Goal: Task Accomplishment & Management: Complete application form

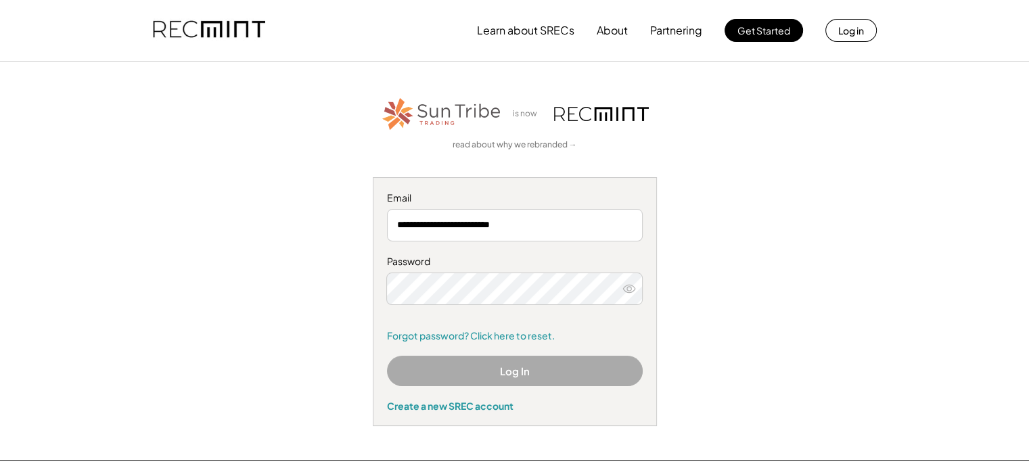
click at [626, 289] on icon at bounding box center [629, 289] width 14 height 14
click at [625, 289] on icon at bounding box center [629, 289] width 14 height 14
drag, startPoint x: 414, startPoint y: 305, endPoint x: 792, endPoint y: 308, distance: 378.0
click at [834, 316] on div "**********" at bounding box center [514, 260] width 833 height 331
drag, startPoint x: 498, startPoint y: 225, endPoint x: 882, endPoint y: 410, distance: 427.4
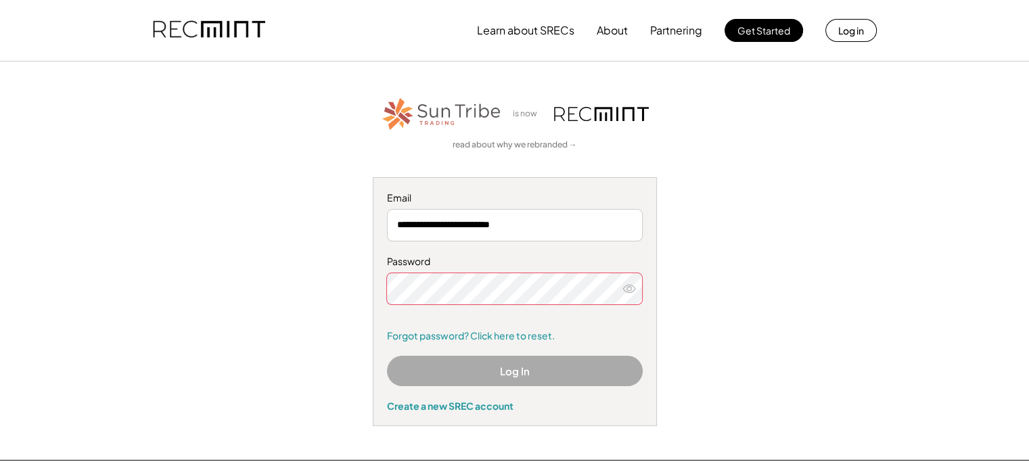
click at [882, 410] on div "**********" at bounding box center [514, 260] width 833 height 331
click at [688, 291] on div "**********" at bounding box center [514, 260] width 833 height 331
click at [442, 337] on link "Forgot password? Click here to reset." at bounding box center [515, 336] width 256 height 14
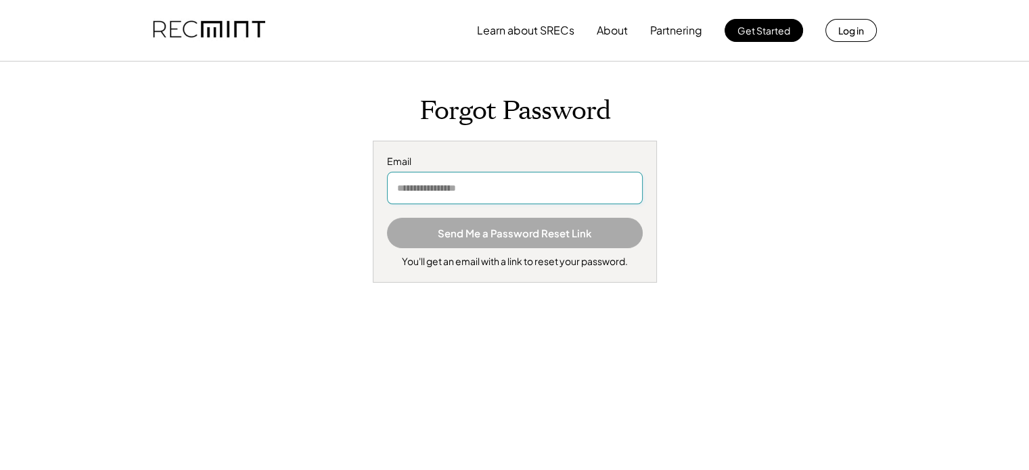
click at [402, 187] on input "email" at bounding box center [515, 188] width 256 height 32
type input "**********"
click at [506, 228] on button "Send Me a Password Reset Link" at bounding box center [515, 233] width 256 height 30
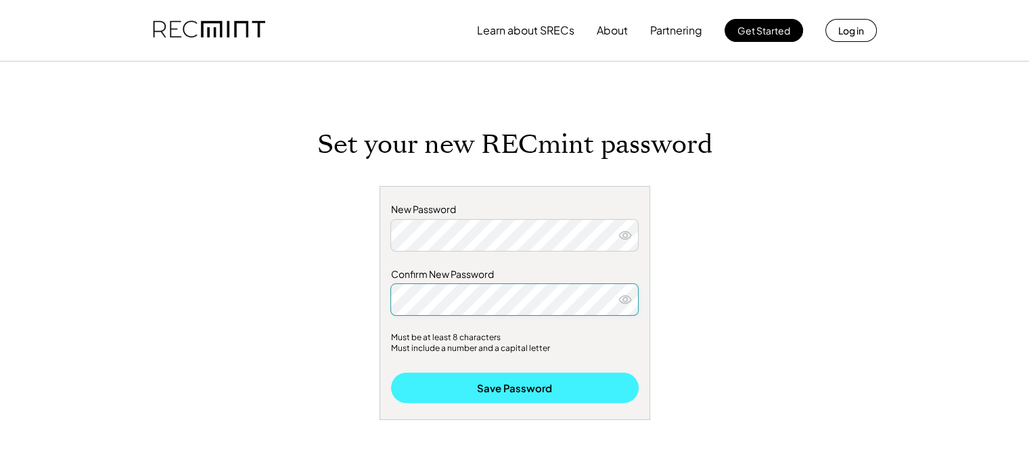
click at [521, 394] on button "Save Password" at bounding box center [515, 388] width 248 height 30
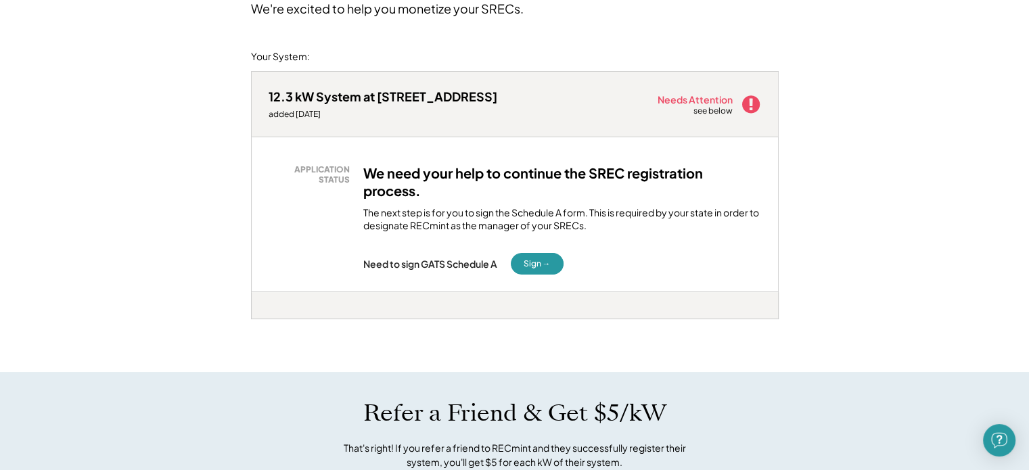
scroll to position [134, 0]
drag, startPoint x: 293, startPoint y: 113, endPoint x: 338, endPoint y: 113, distance: 44.6
click at [338, 113] on div "added [DATE]" at bounding box center [382, 113] width 229 height 11
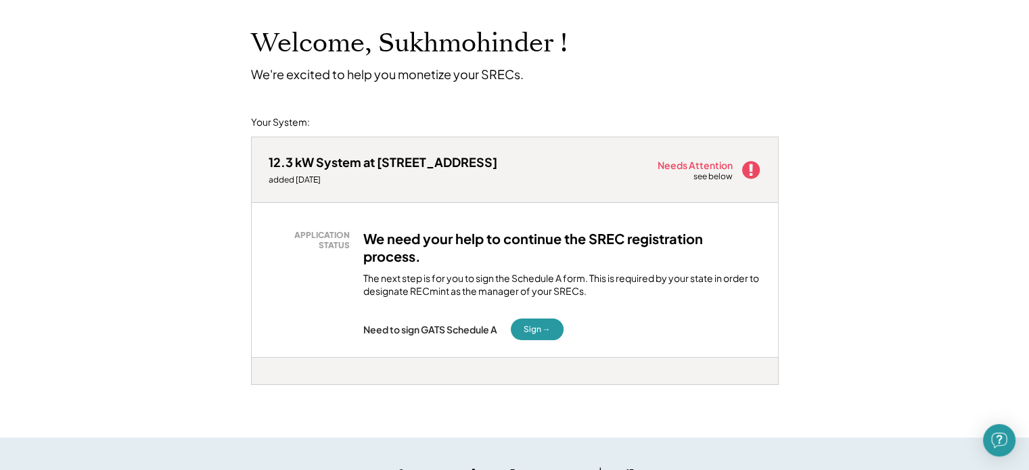
scroll to position [67, 0]
click at [528, 327] on button "Sign →" at bounding box center [537, 330] width 53 height 22
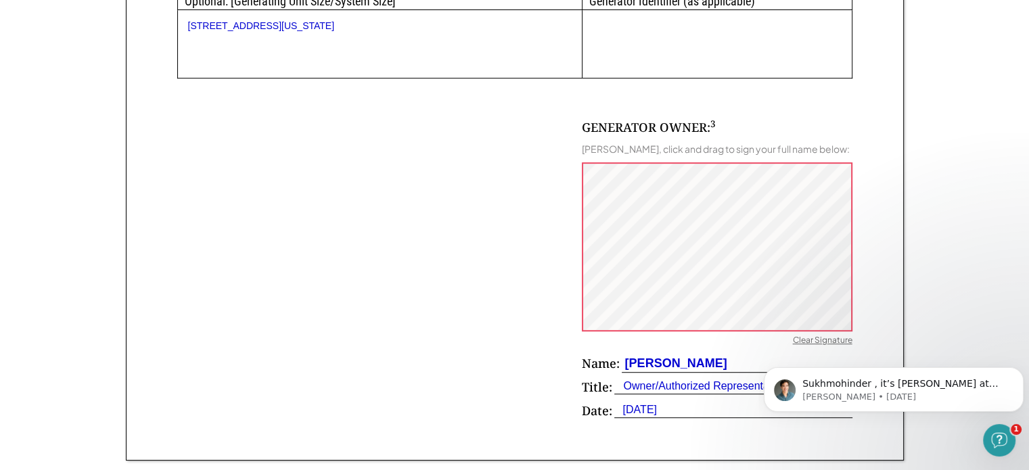
scroll to position [793, 0]
click at [791, 349] on body "Sukhmohinder , it’s Kathleen at RECmint (we do your solar incentives/SRECs). We…" at bounding box center [893, 386] width 260 height 84
click at [797, 350] on body "Sukhmohinder , it’s Kathleen at RECmint (we do your solar incentives/SRECs). We…" at bounding box center [893, 386] width 260 height 84
click at [797, 353] on body "Sukhmohinder , it’s Kathleen at RECmint (we do your solar incentives/SRECs). We…" at bounding box center [893, 386] width 260 height 84
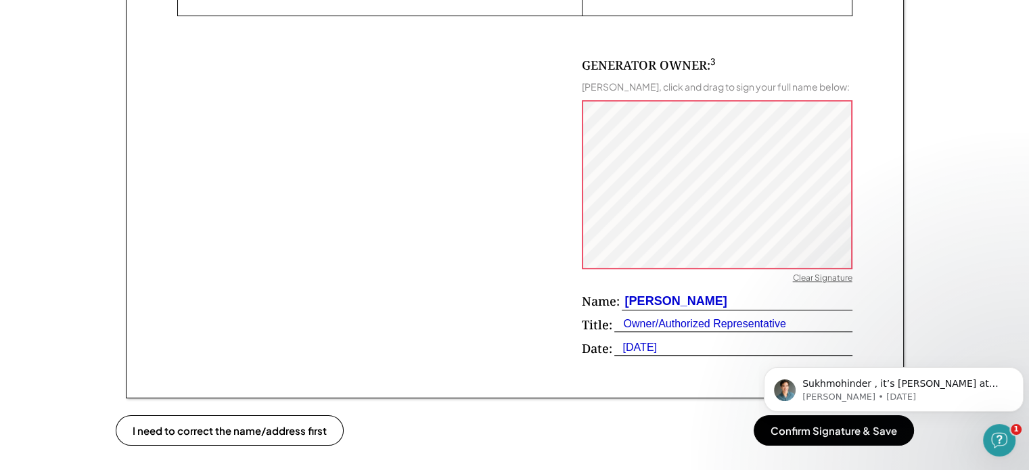
scroll to position [855, 0]
click at [824, 285] on div "Clear Signature" at bounding box center [823, 279] width 60 height 14
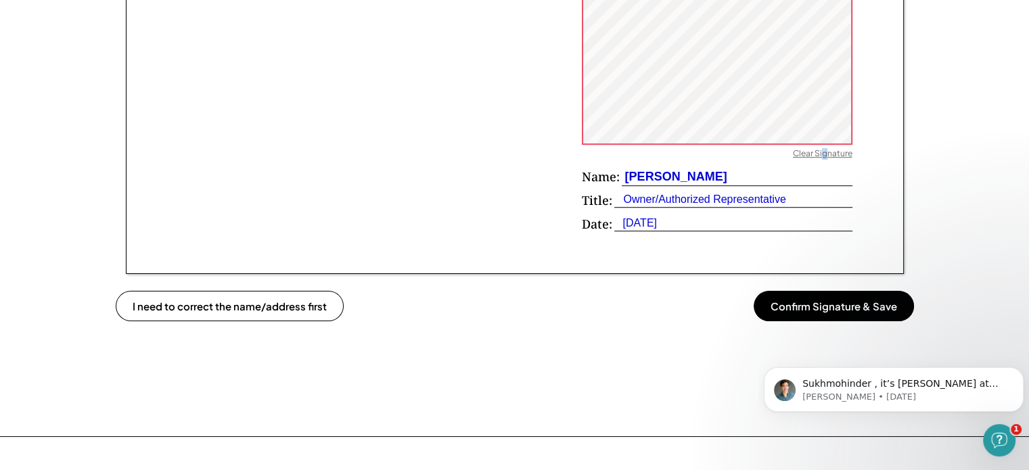
scroll to position [980, 0]
click at [812, 312] on button "Confirm Signature & Save" at bounding box center [833, 305] width 160 height 30
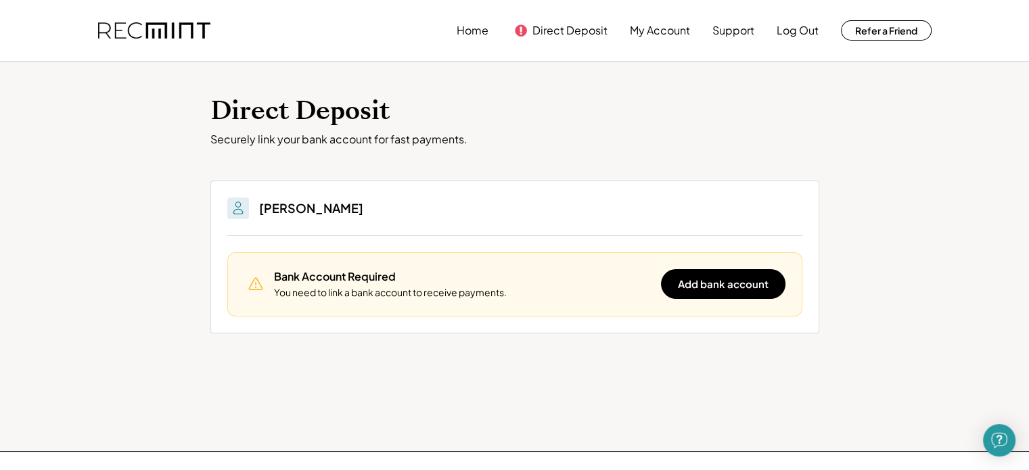
click at [311, 210] on h3 "Sukhmohinder Mutneja" at bounding box center [311, 208] width 104 height 16
click at [741, 298] on div "Bank Account Required You need to link a bank account to receive payments. Add …" at bounding box center [514, 284] width 575 height 64
click at [740, 285] on button "Add bank account" at bounding box center [723, 284] width 124 height 30
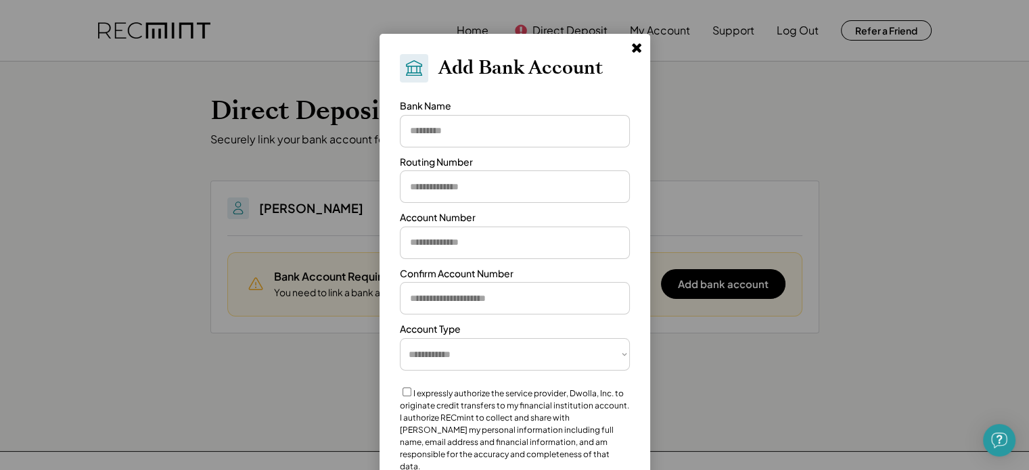
click at [415, 131] on input "input" at bounding box center [515, 131] width 230 height 32
click at [456, 128] on input "input" at bounding box center [515, 131] width 230 height 32
type input "**********"
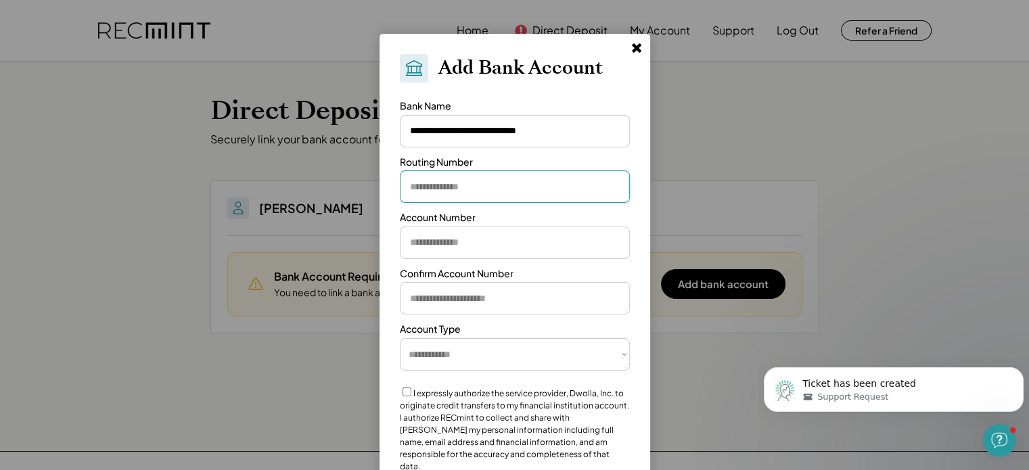
click at [417, 187] on input "input" at bounding box center [515, 186] width 230 height 32
paste input "*********"
type input "*********"
click at [419, 244] on input "input" at bounding box center [515, 243] width 230 height 32
paste input "********"
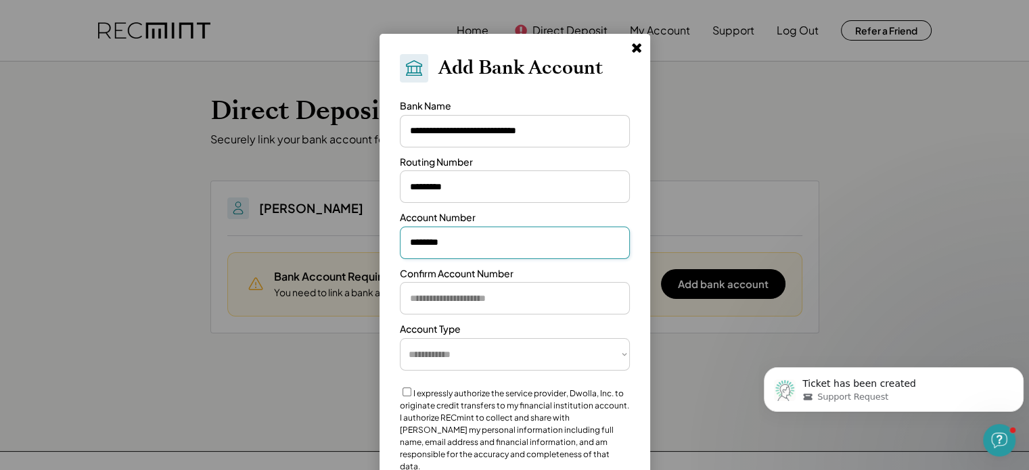
type input "********"
click at [415, 304] on input "input" at bounding box center [515, 298] width 230 height 32
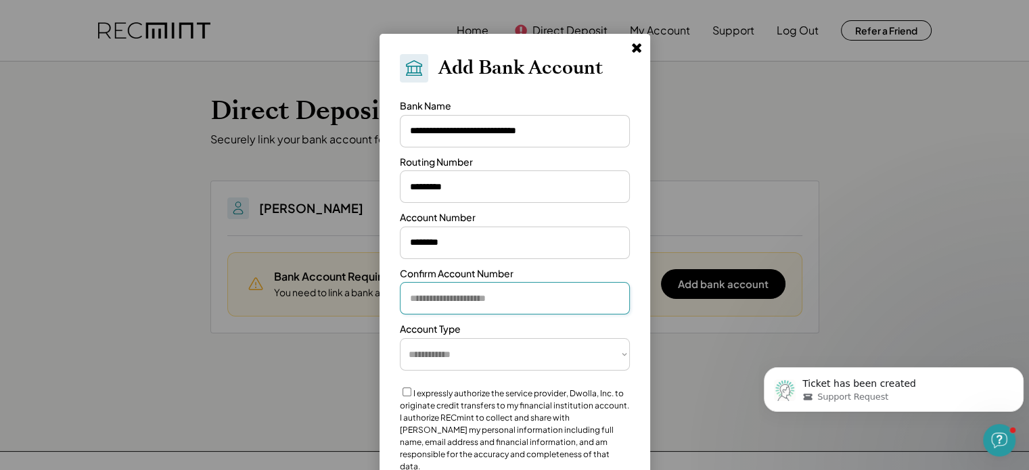
paste input "********"
type input "********"
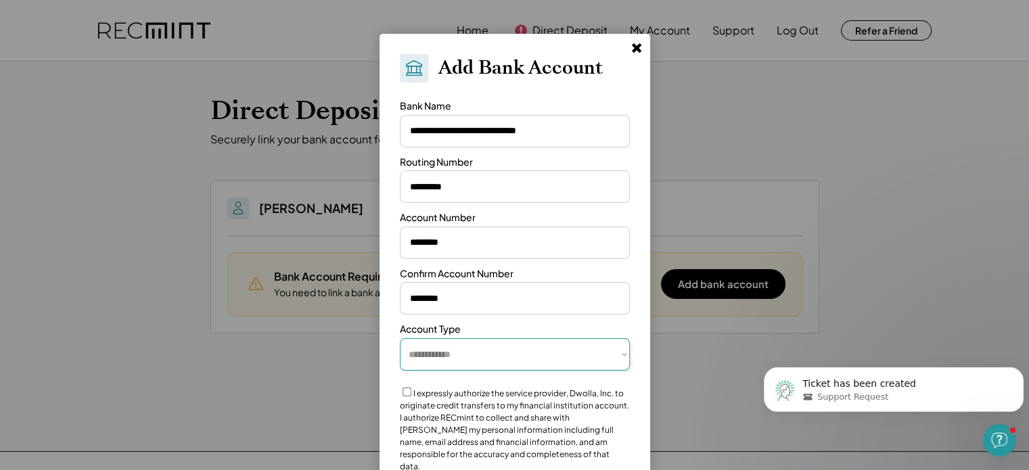
click at [435, 348] on select "**********" at bounding box center [515, 354] width 230 height 32
select select "**********"
click at [400, 338] on select "**********" at bounding box center [515, 354] width 230 height 32
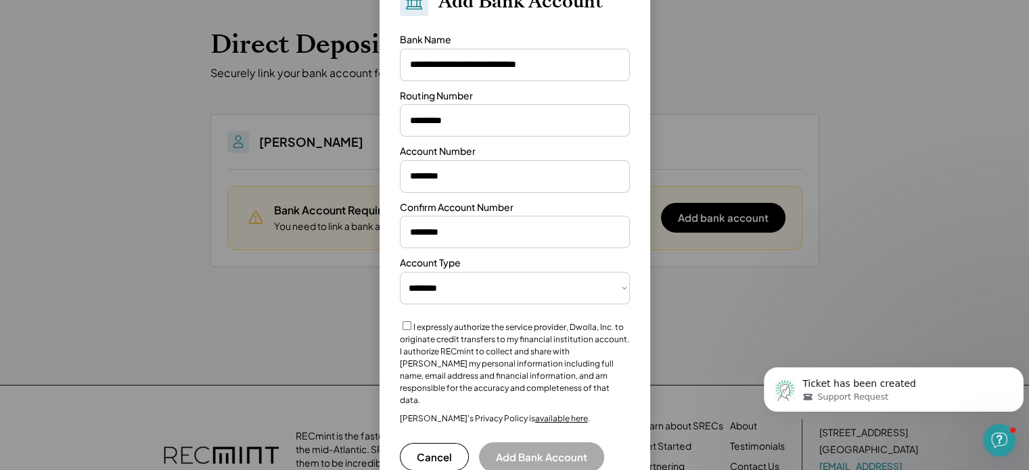
scroll to position [67, 0]
click at [542, 444] on button "Add Bank Account" at bounding box center [541, 457] width 125 height 30
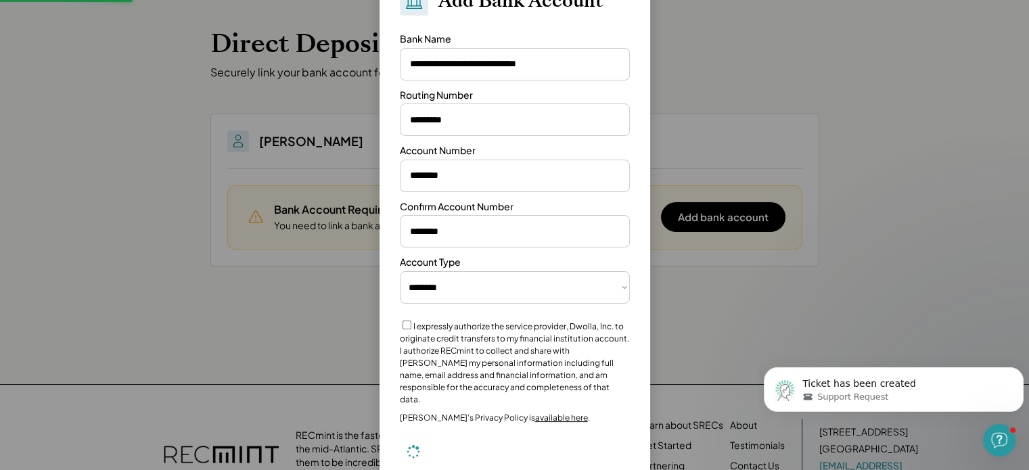
select select "**********"
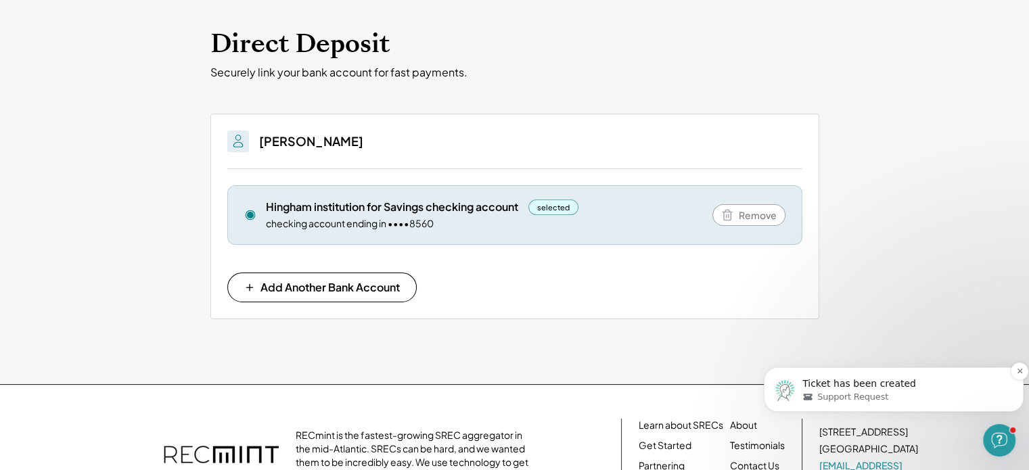
click at [857, 385] on p "Ticket has been created" at bounding box center [904, 384] width 204 height 14
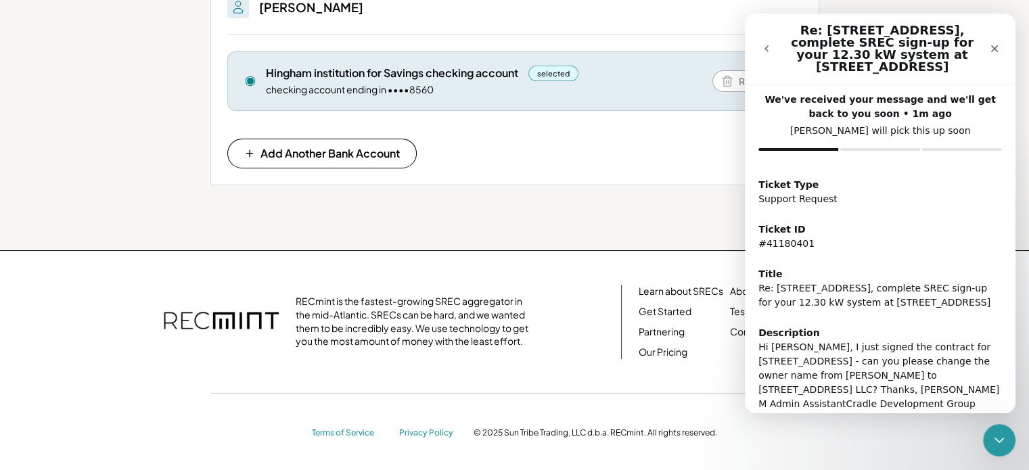
scroll to position [202, 0]
click at [676, 212] on div "Sukhmohinder Mutneja Bank Account Required You need to link a bank account to r…" at bounding box center [514, 96] width 609 height 237
click at [678, 123] on div "Bank Account Required You need to link a bank account to receive payments. Add …" at bounding box center [514, 108] width 575 height 117
click at [769, 43] on icon "go back" at bounding box center [766, 48] width 11 height 11
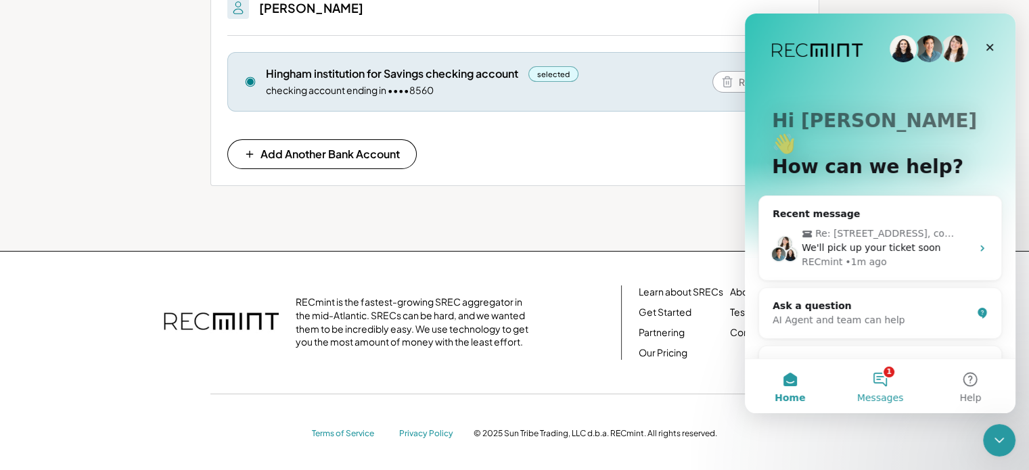
scroll to position [199, 0]
click at [879, 378] on button "1 Messages" at bounding box center [879, 386] width 90 height 54
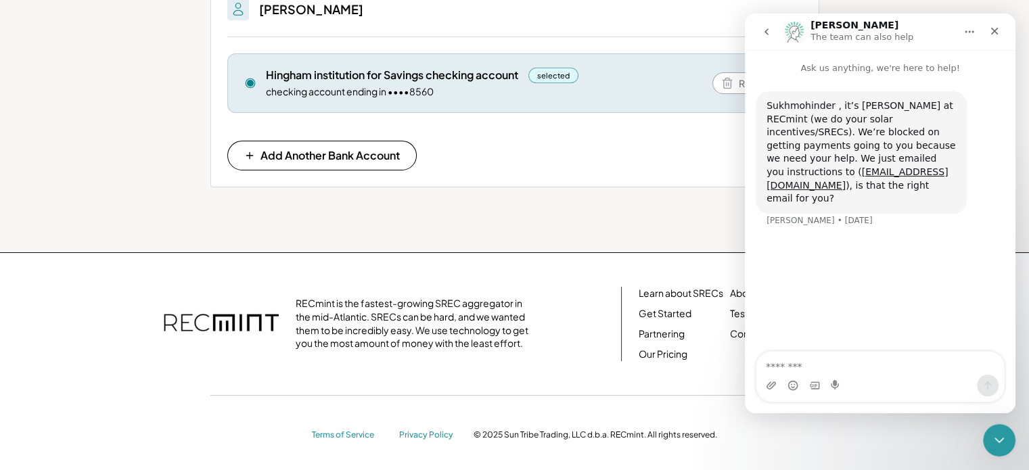
click at [778, 368] on textarea "Message…" at bounding box center [880, 363] width 248 height 23
type textarea "**********"
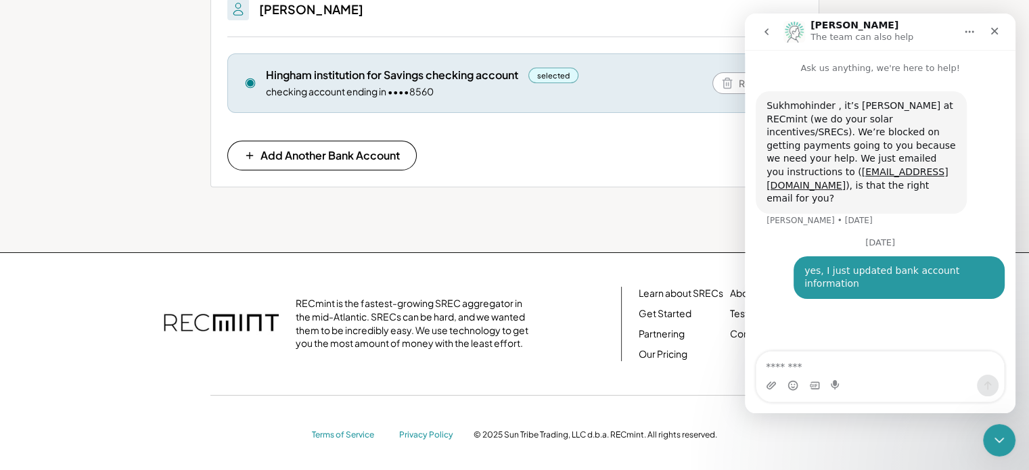
click at [766, 30] on icon "go back" at bounding box center [766, 31] width 4 height 7
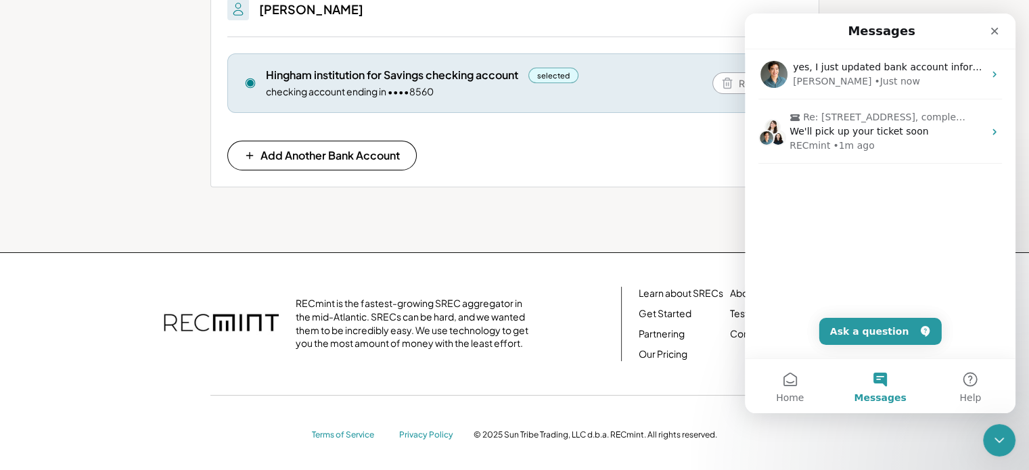
click at [649, 199] on div "Sukhmohinder Mutneja Bank Account Required You need to link a bank account to r…" at bounding box center [514, 93] width 609 height 222
click at [999, 29] on icon "Close" at bounding box center [994, 31] width 11 height 11
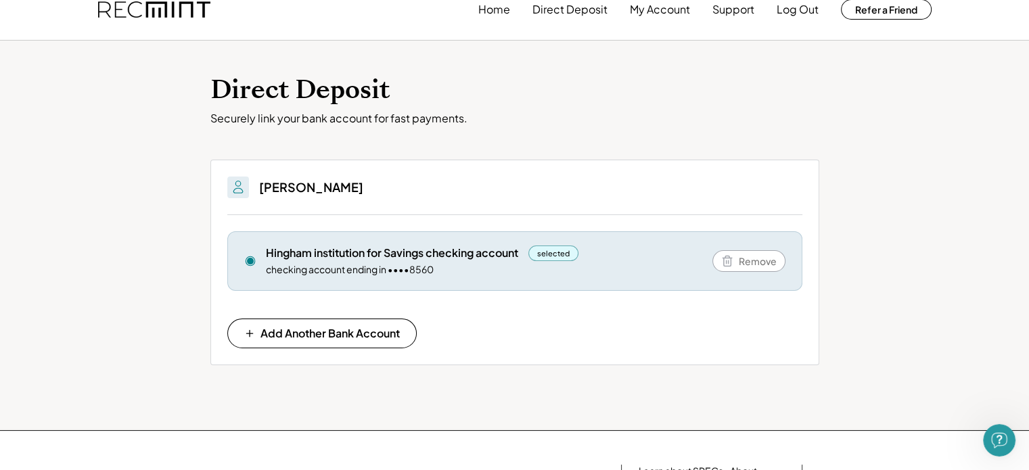
scroll to position [0, 0]
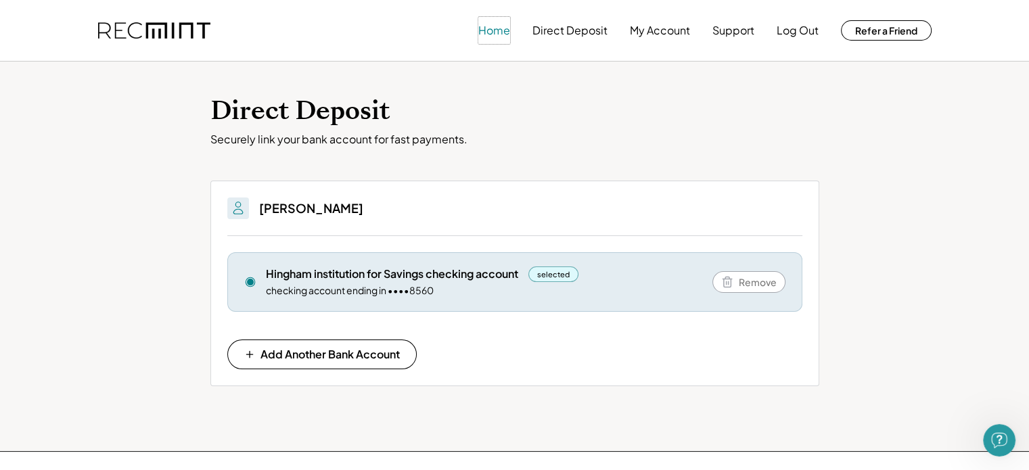
click at [499, 32] on button "Home" at bounding box center [494, 30] width 32 height 27
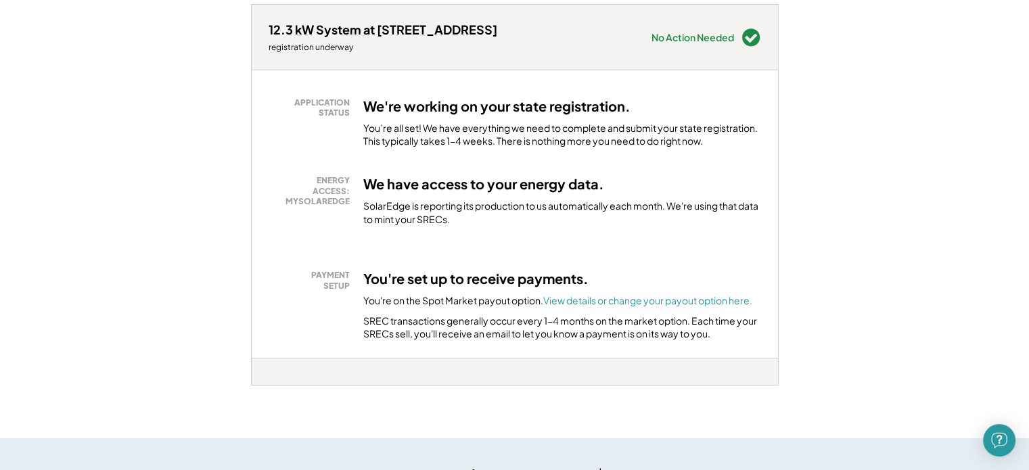
scroll to position [201, 0]
click at [621, 302] on font "View details or change your payout option here." at bounding box center [647, 299] width 209 height 12
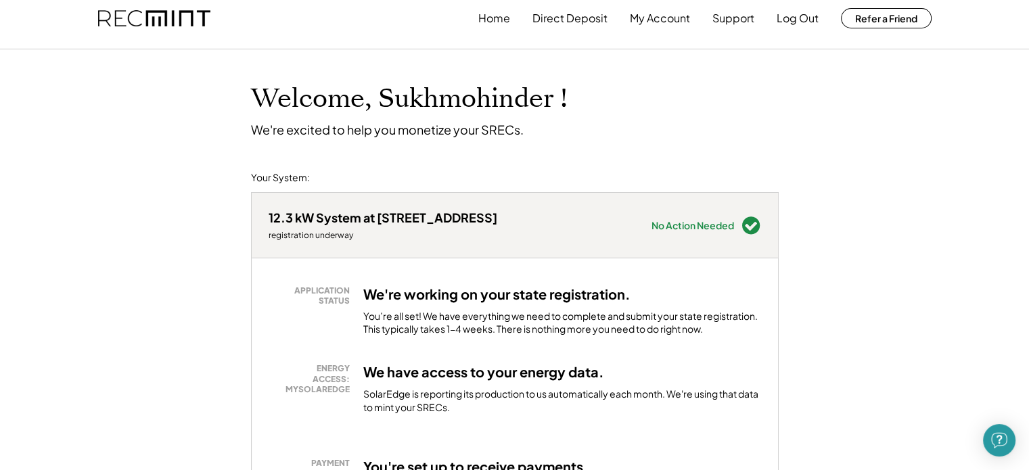
scroll to position [0, 0]
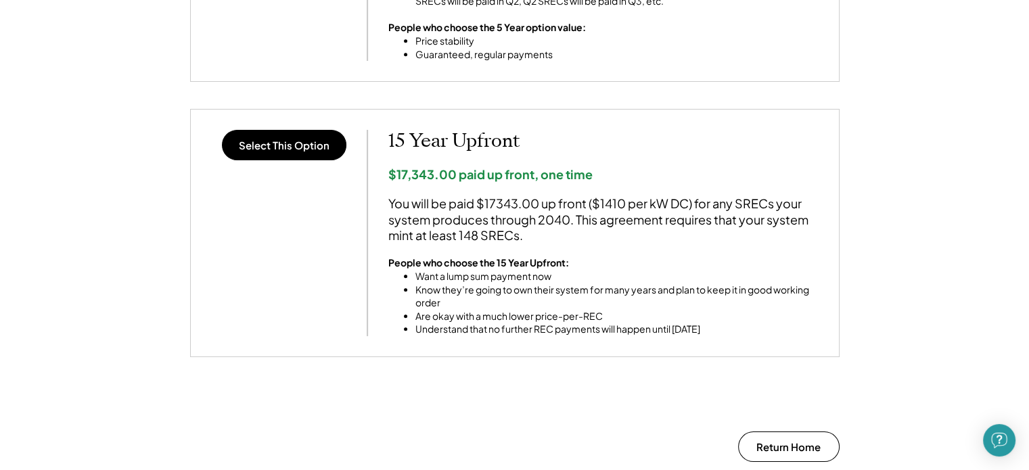
scroll to position [1116, 0]
drag, startPoint x: 458, startPoint y: 232, endPoint x: 563, endPoint y: 235, distance: 105.5
click at [563, 235] on div "You will be paid $17343.00 up front ($1410 per kW DC) for any SRECs your system…" at bounding box center [603, 218] width 430 height 47
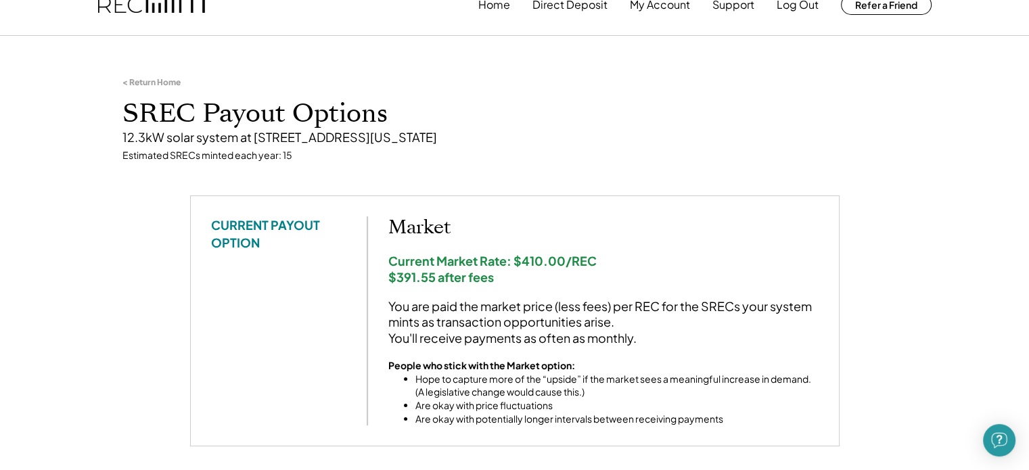
scroll to position [0, 0]
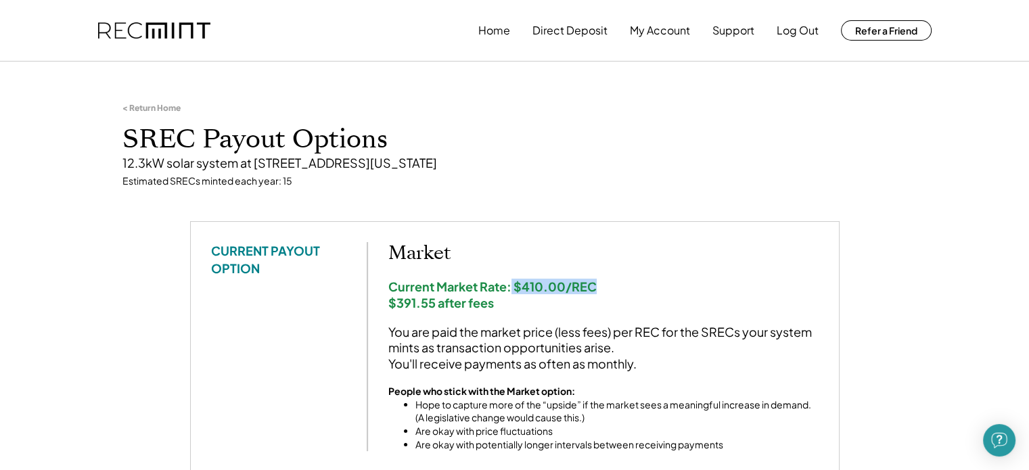
drag, startPoint x: 543, startPoint y: 284, endPoint x: 608, endPoint y: 285, distance: 64.9
click at [608, 285] on div "Current Market Rate: $410.00/REC $391.55 after fees" at bounding box center [603, 295] width 430 height 32
click at [658, 29] on button "My Account" at bounding box center [660, 30] width 60 height 27
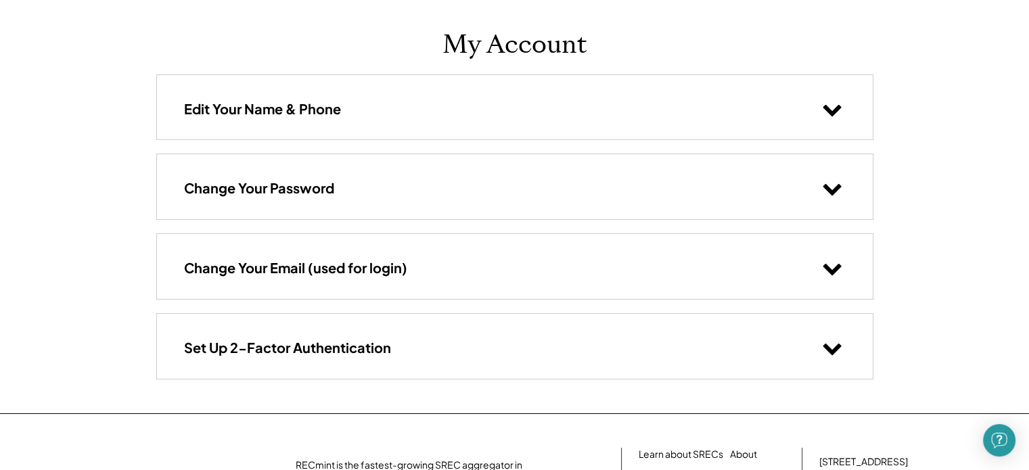
scroll to position [67, 0]
click at [832, 106] on icon at bounding box center [832, 108] width 20 height 20
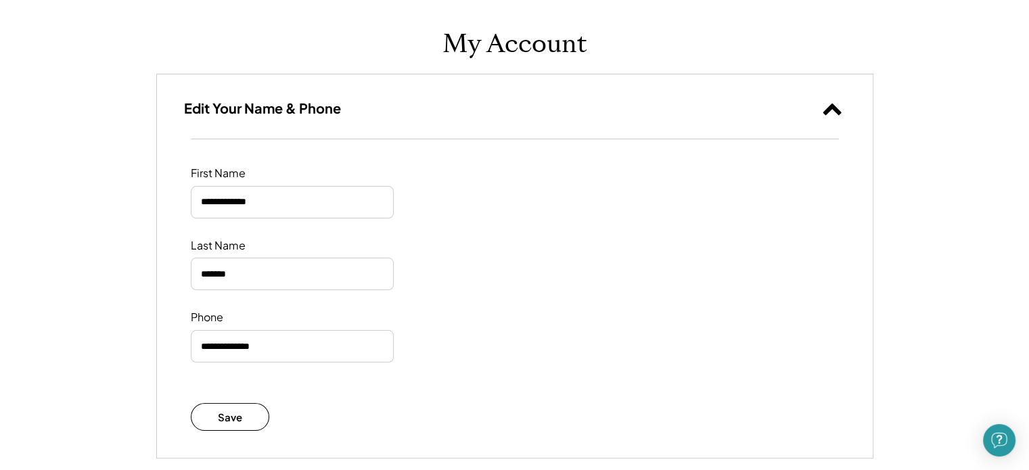
click at [834, 103] on icon at bounding box center [832, 108] width 20 height 20
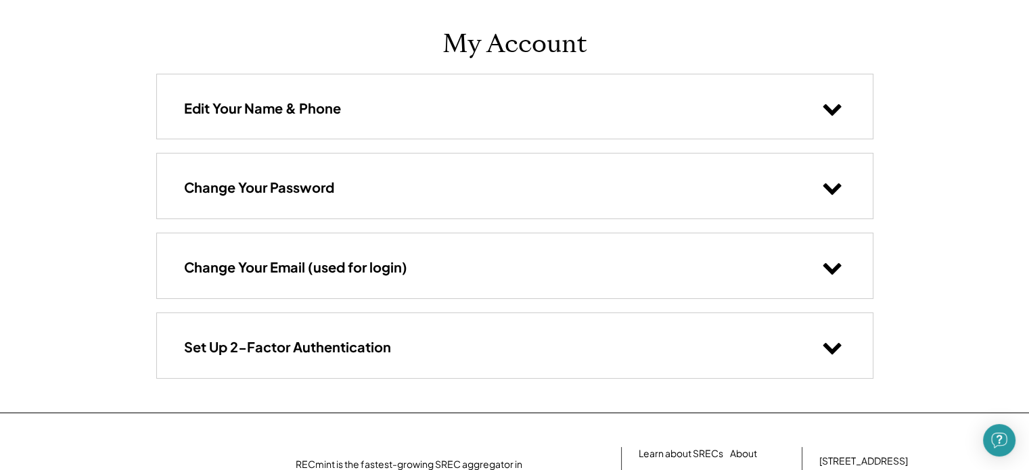
click at [837, 189] on icon at bounding box center [832, 187] width 20 height 20
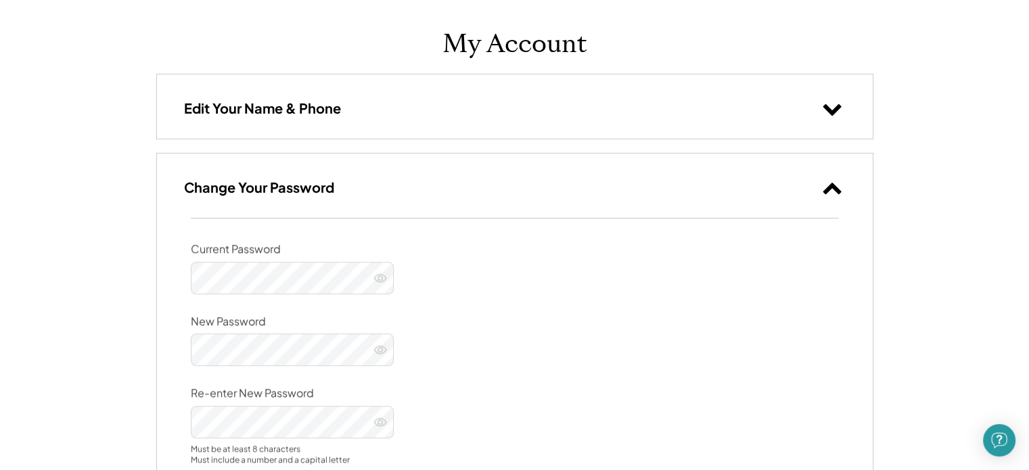
click at [837, 189] on use at bounding box center [831, 188] width 18 height 11
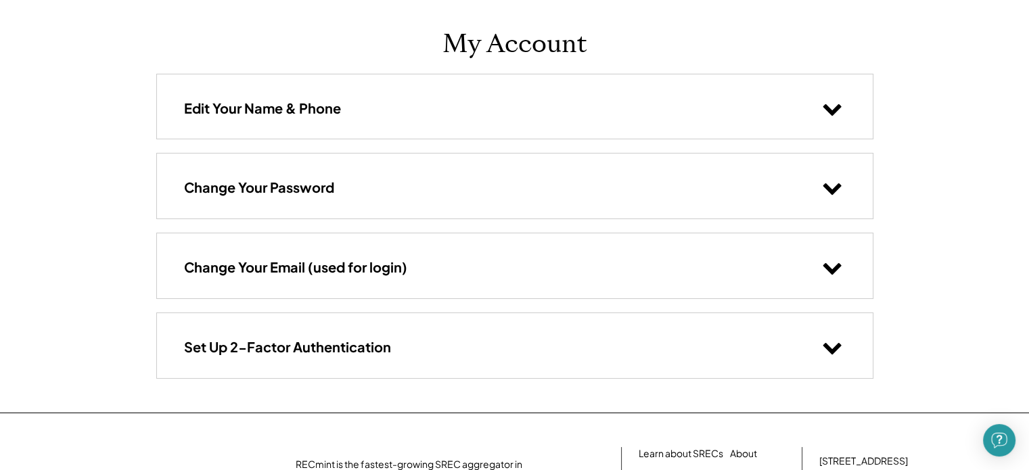
click at [834, 273] on icon at bounding box center [832, 267] width 20 height 20
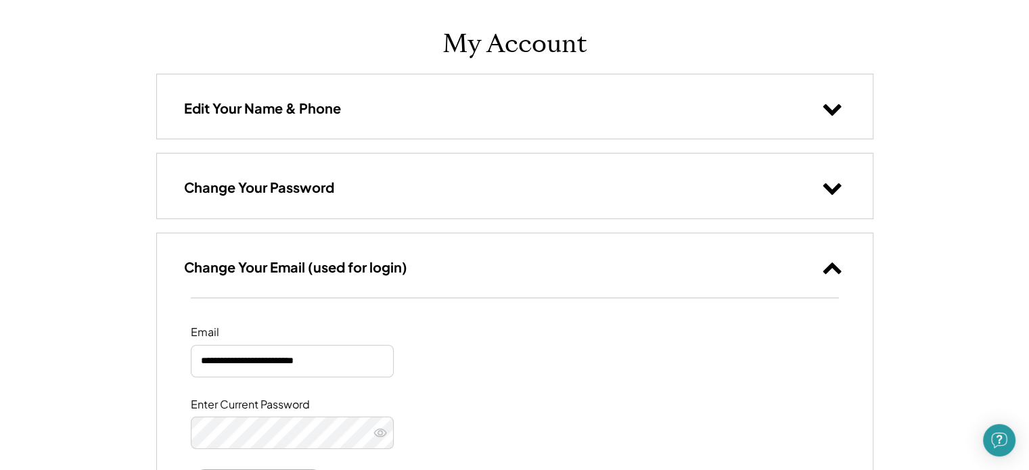
click at [834, 273] on icon at bounding box center [832, 267] width 20 height 20
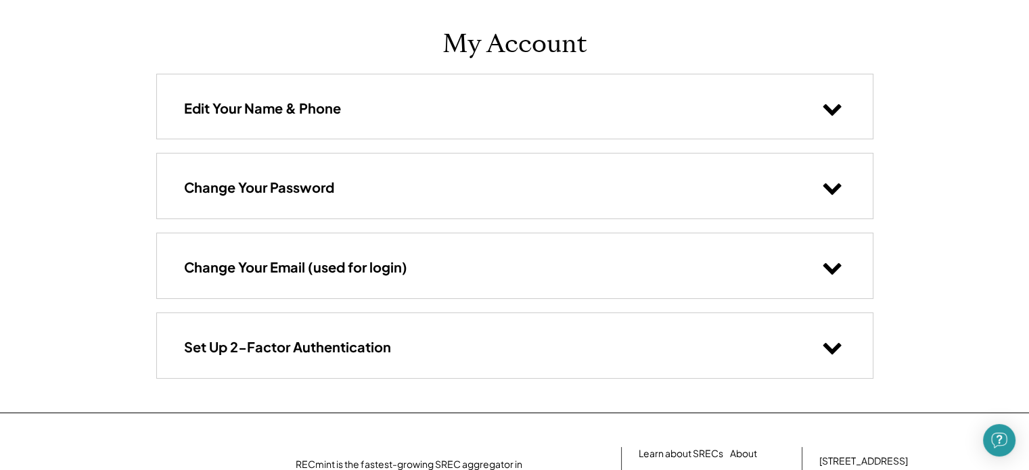
click at [830, 346] on icon at bounding box center [832, 347] width 20 height 20
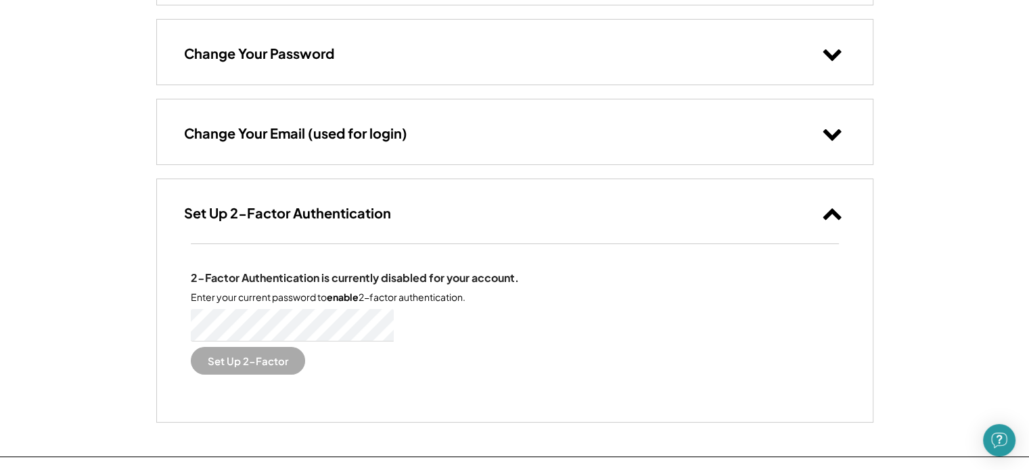
scroll to position [202, 0]
click at [831, 208] on use at bounding box center [831, 213] width 18 height 11
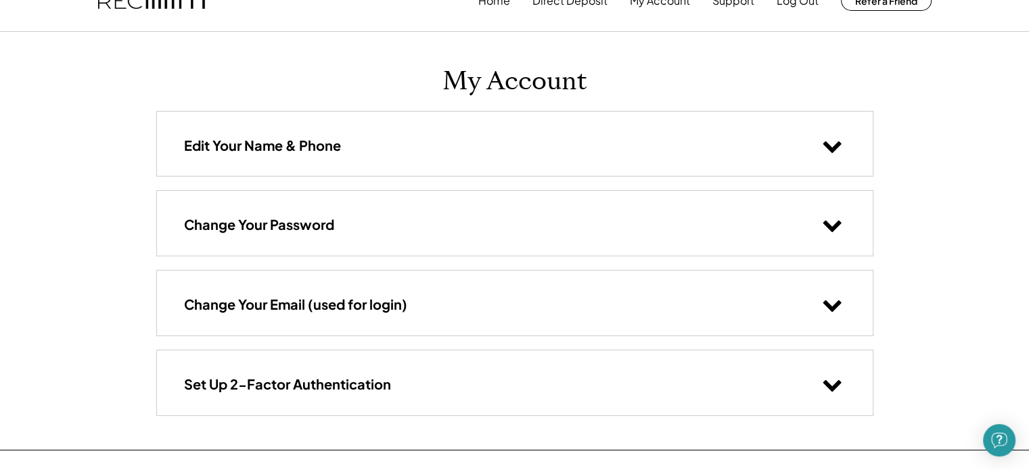
scroll to position [0, 0]
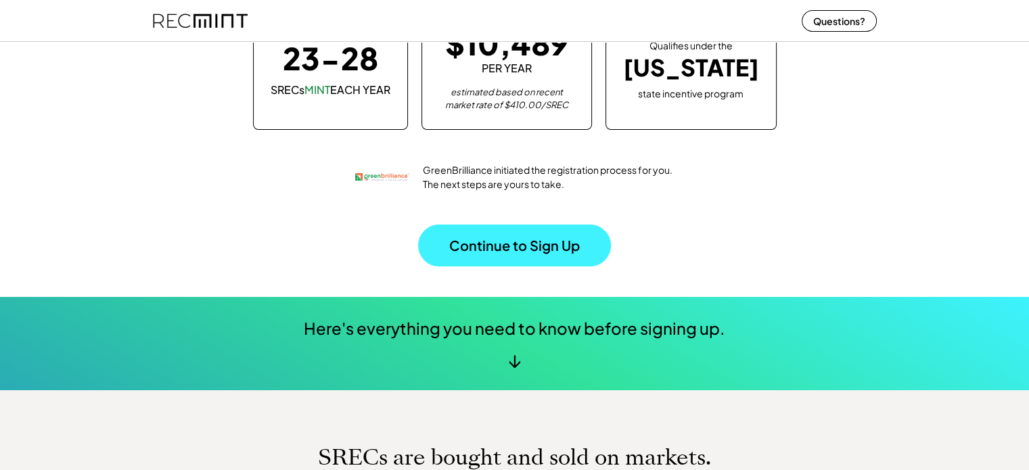
scroll to position [181, 0]
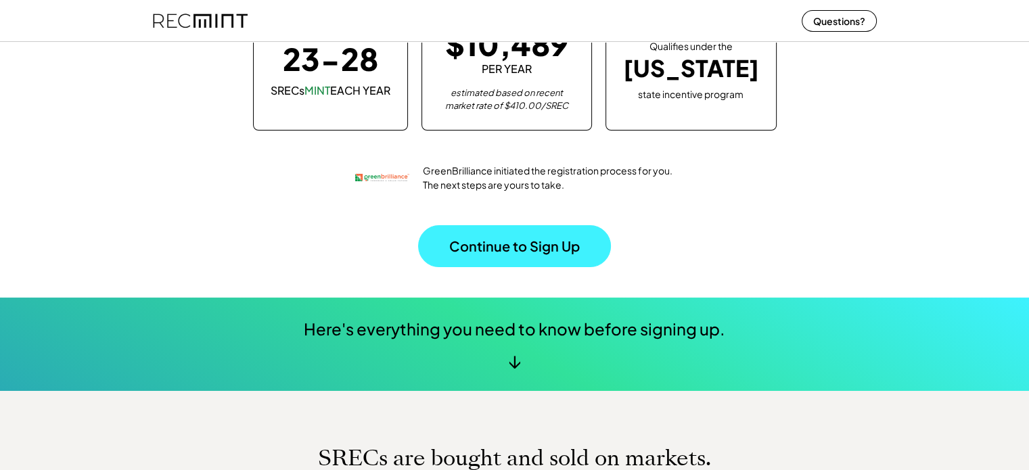
click at [515, 241] on button "Continue to Sign Up" at bounding box center [514, 246] width 193 height 42
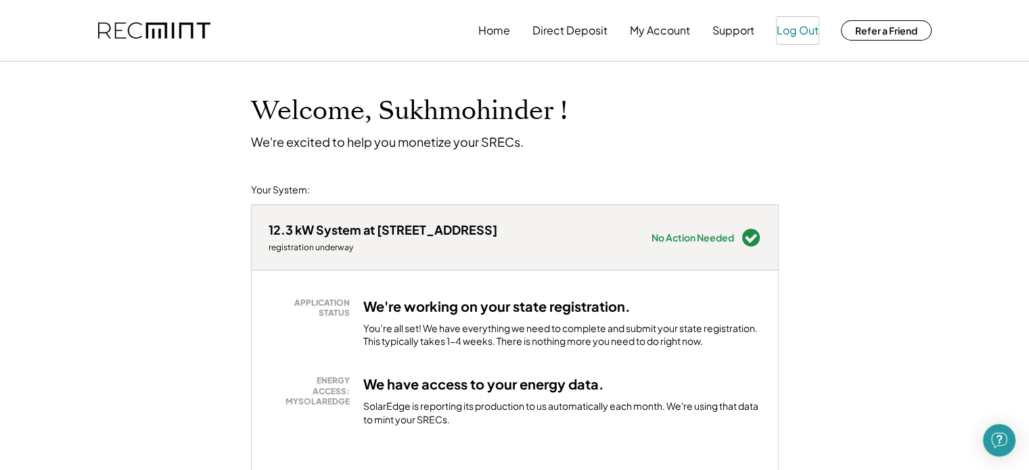
click at [797, 27] on button "Log Out" at bounding box center [797, 30] width 42 height 27
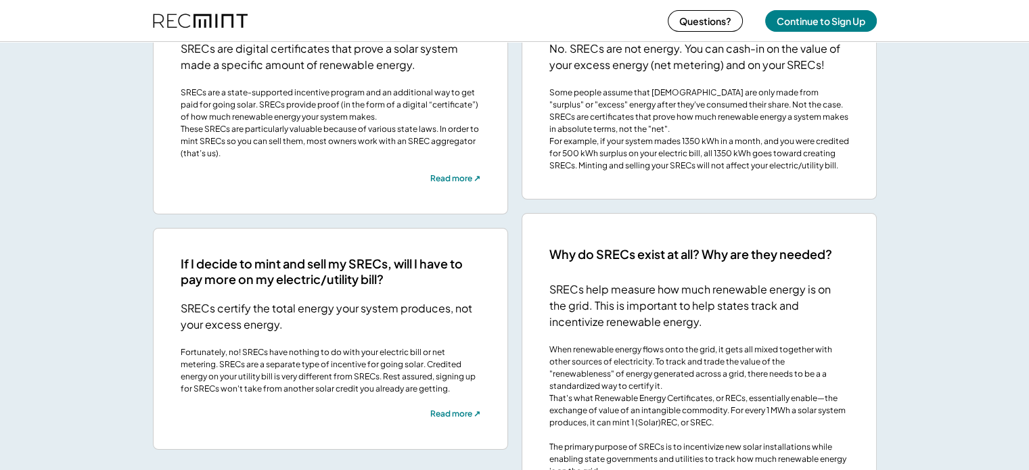
scroll to position [2616, 0]
click at [801, 21] on button "Continue to Sign Up" at bounding box center [821, 21] width 112 height 22
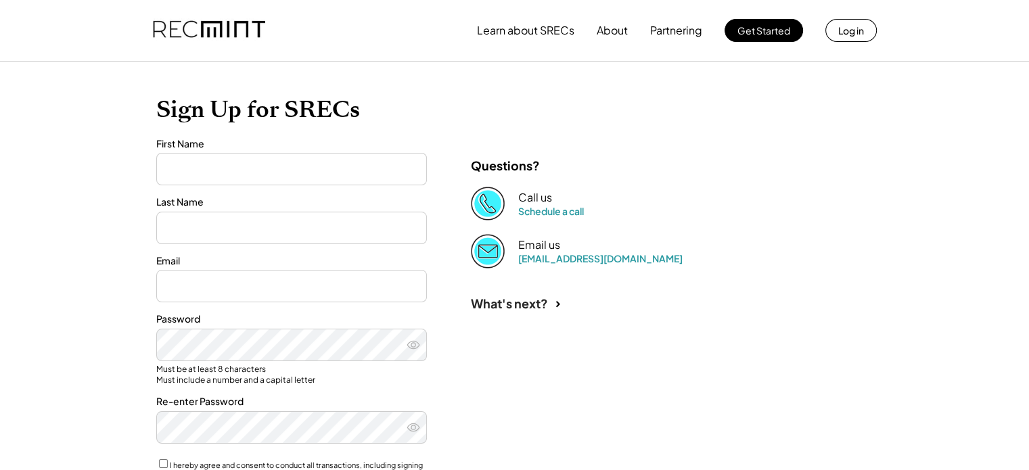
type input "**********"
type input "******"
type input "**********"
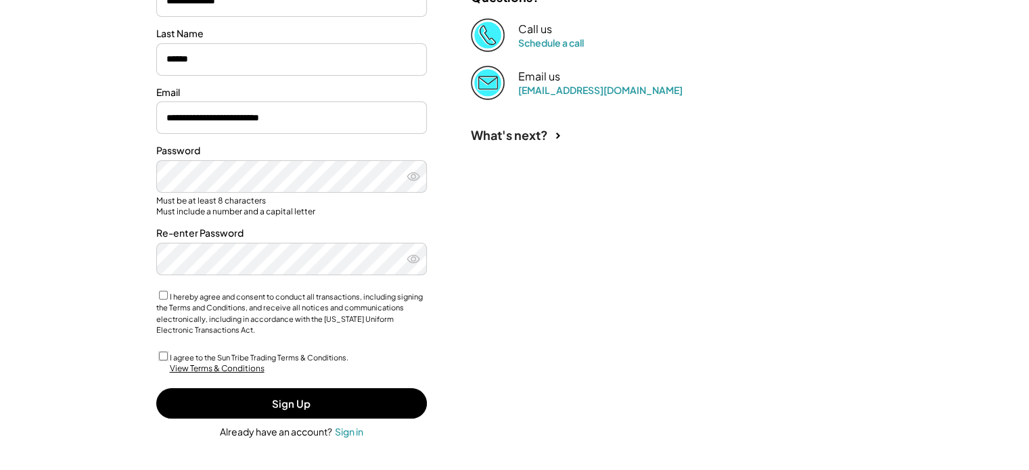
scroll to position [222, 0]
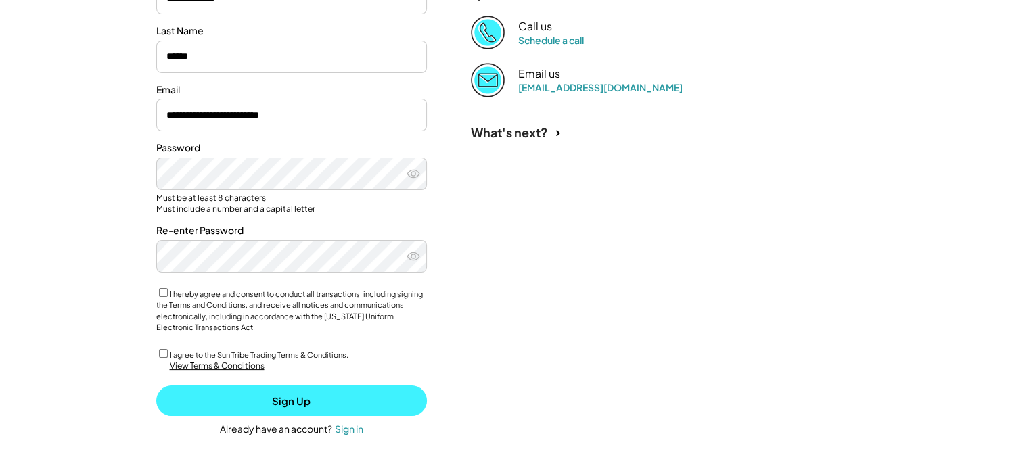
click at [274, 398] on button "Sign Up" at bounding box center [291, 400] width 270 height 30
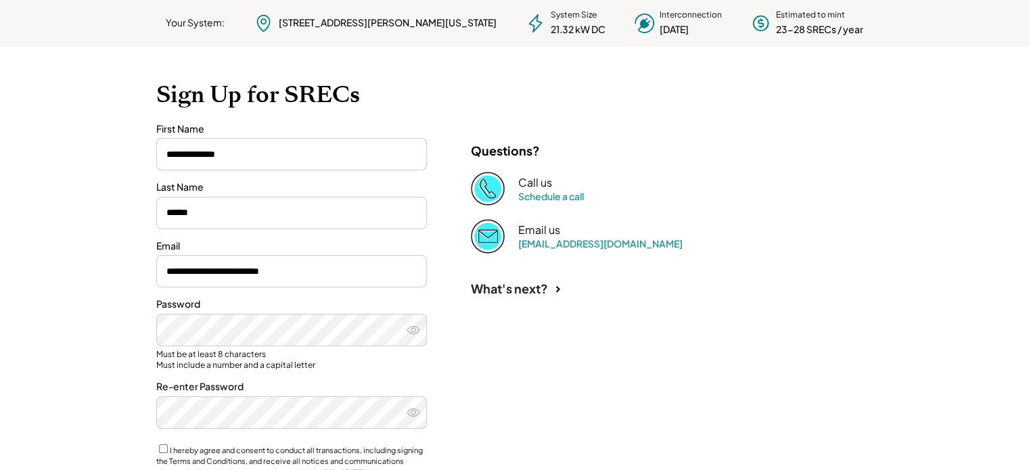
scroll to position [66, 0]
click at [543, 195] on link "Schedule a call" at bounding box center [551, 195] width 66 height 12
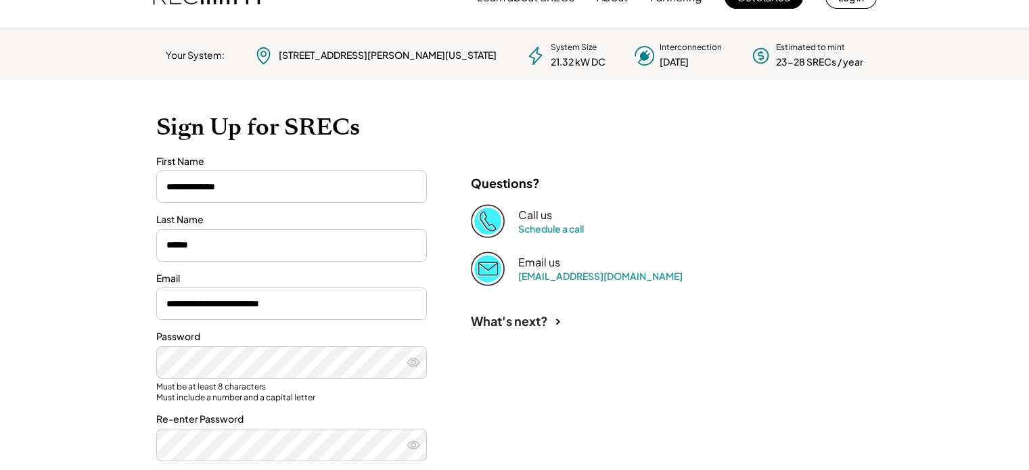
scroll to position [0, 0]
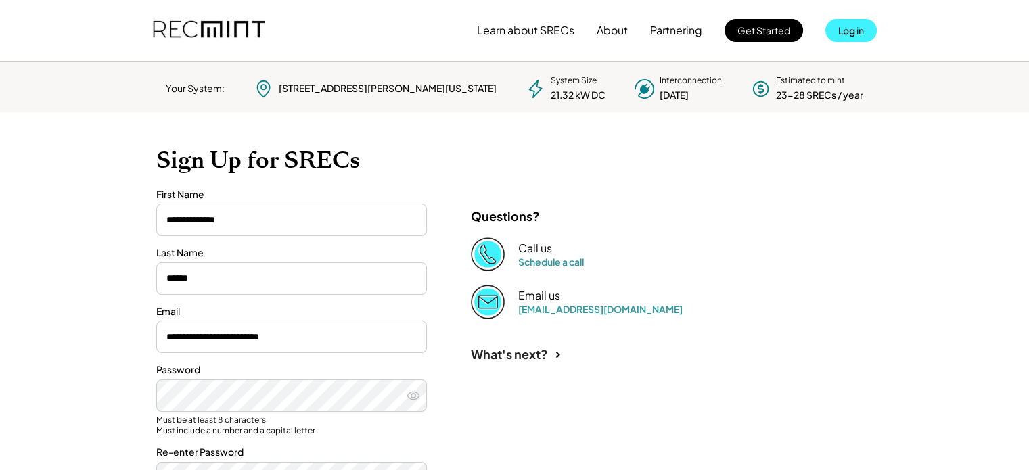
click at [849, 28] on button "Log in" at bounding box center [850, 30] width 51 height 23
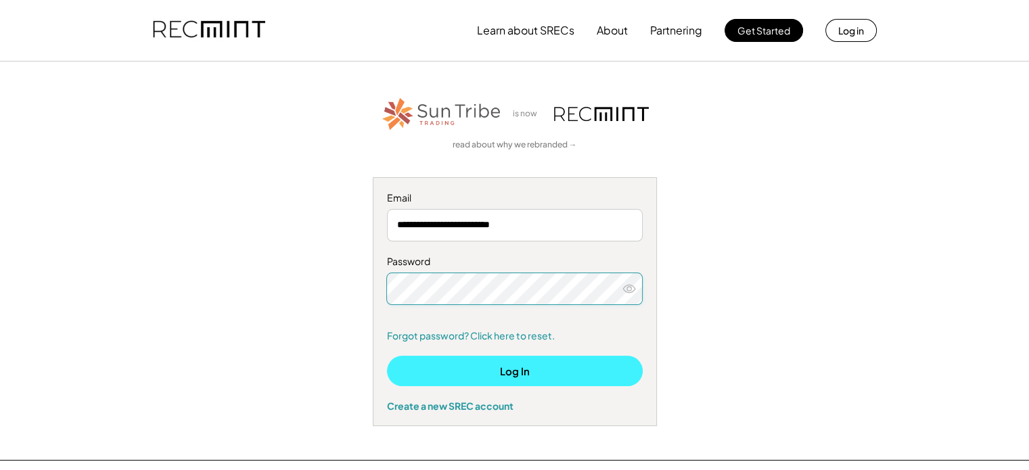
click at [512, 368] on button "Log In" at bounding box center [515, 371] width 256 height 30
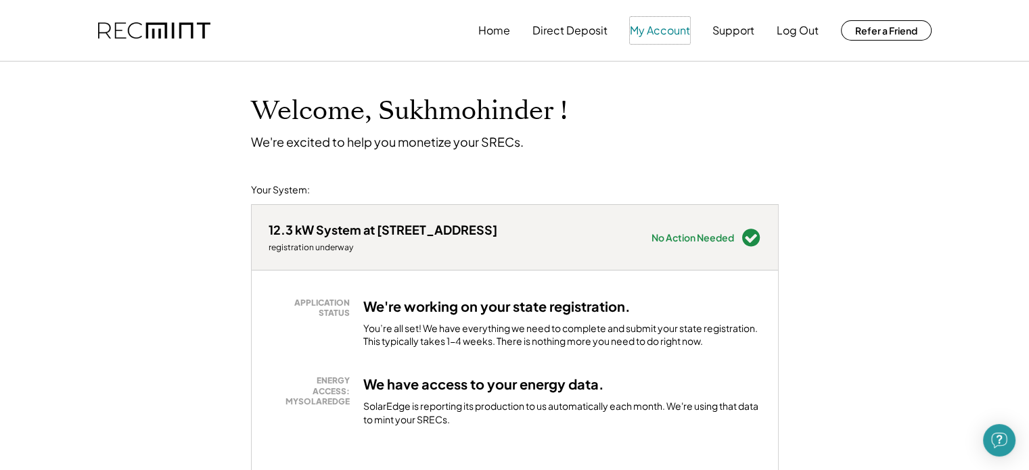
click at [657, 29] on button "My Account" at bounding box center [660, 30] width 60 height 27
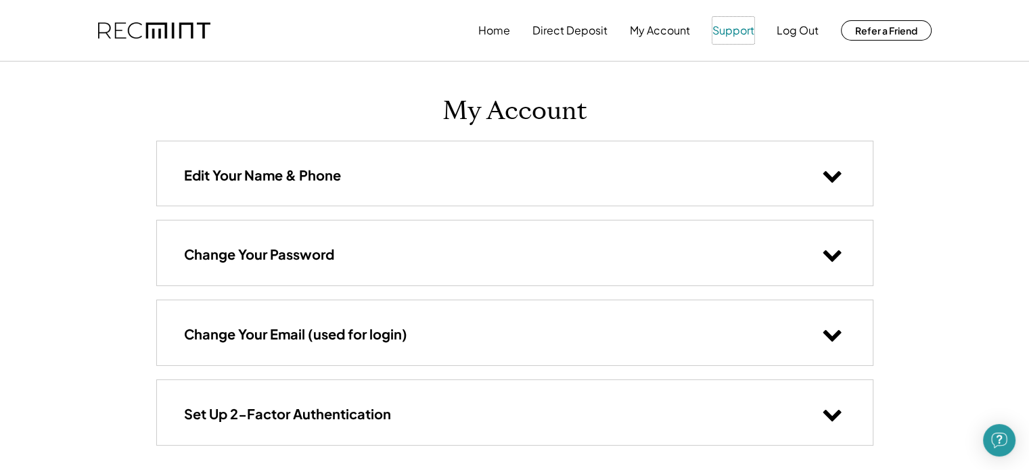
click at [734, 32] on button "Support" at bounding box center [733, 30] width 42 height 27
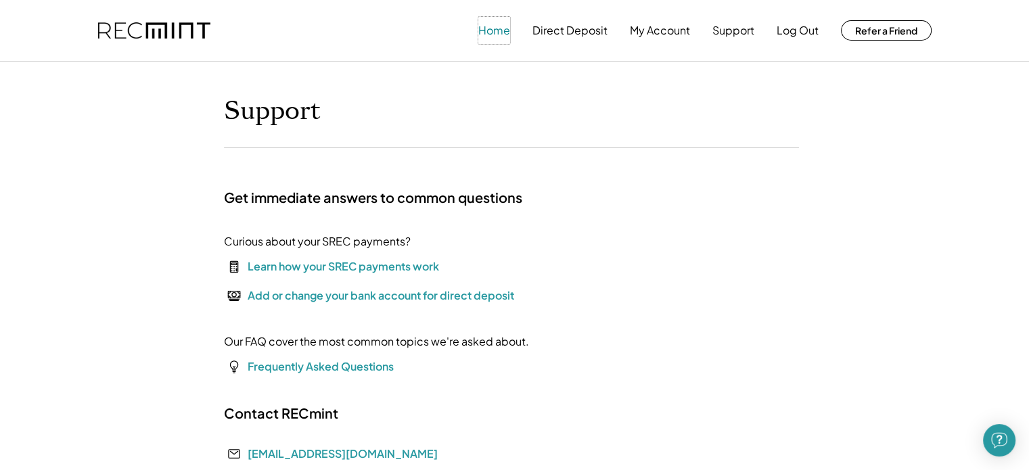
click at [491, 28] on button "Home" at bounding box center [494, 30] width 32 height 27
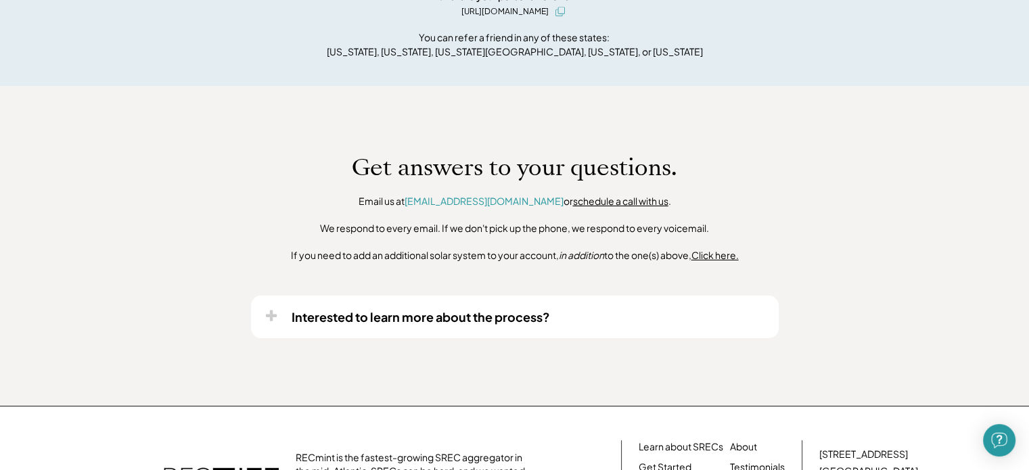
scroll to position [887, 0]
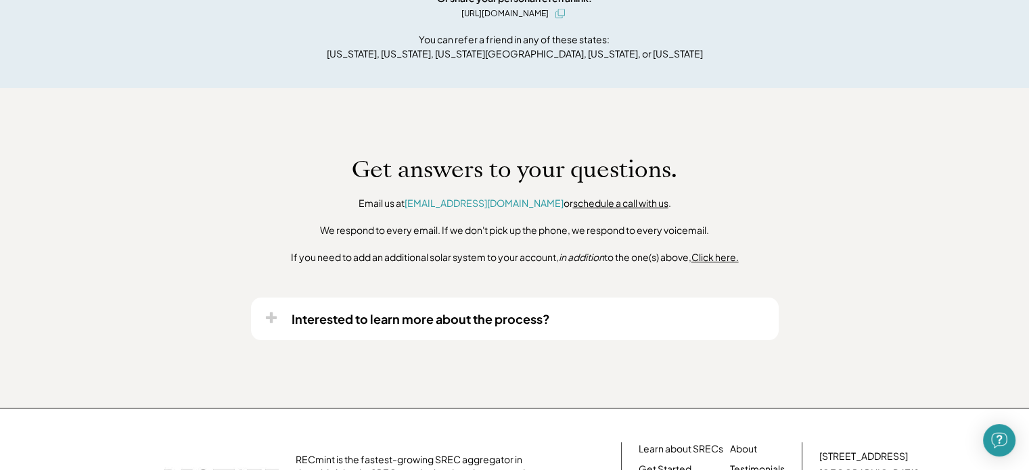
click at [582, 202] on link "schedule a call with us" at bounding box center [620, 203] width 95 height 12
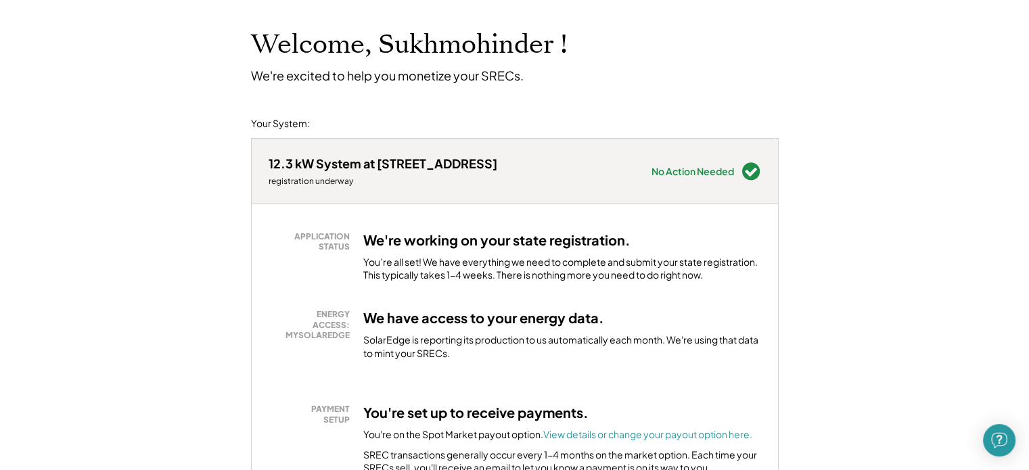
scroll to position [0, 0]
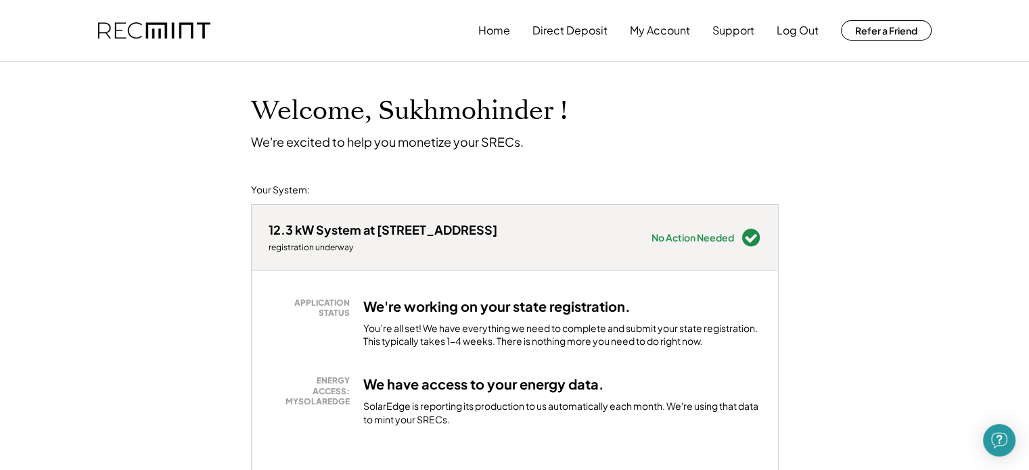
click at [152, 32] on img at bounding box center [154, 30] width 112 height 17
click at [127, 32] on img at bounding box center [154, 30] width 112 height 17
click at [793, 31] on button "Log Out" at bounding box center [797, 30] width 42 height 27
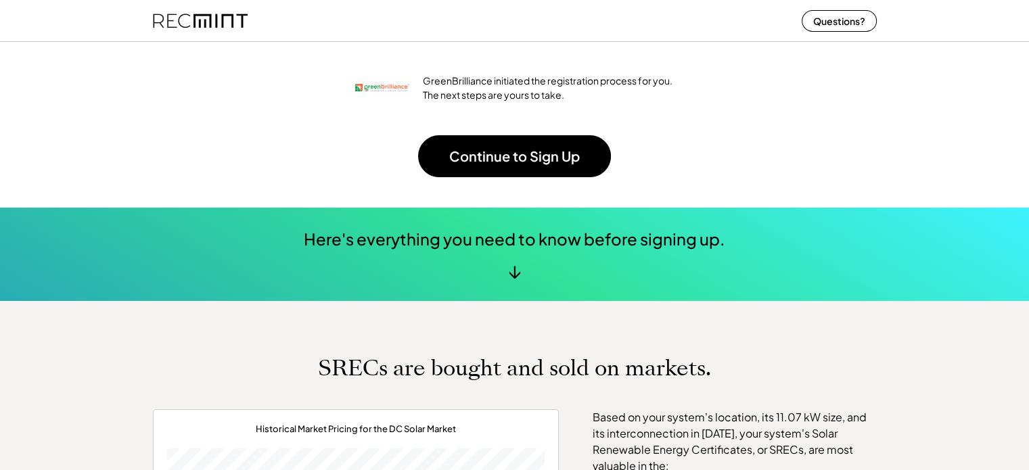
scroll to position [270, 0]
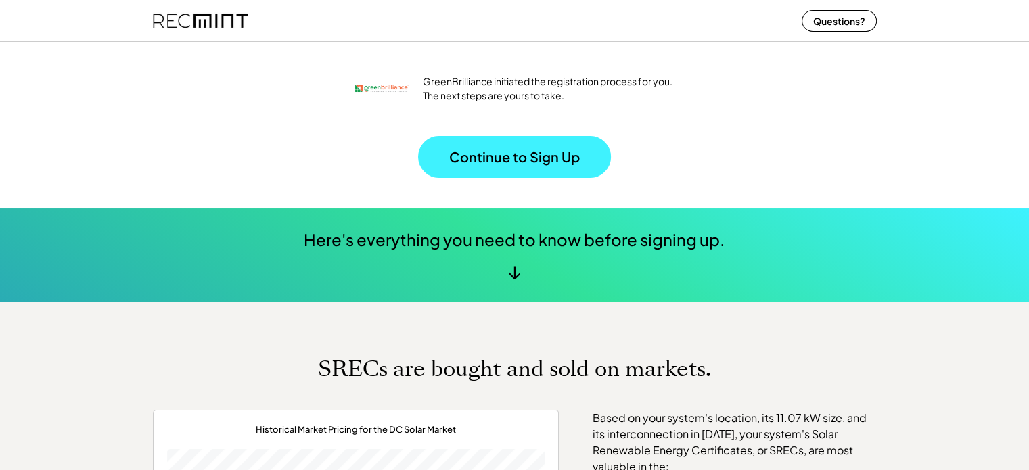
click at [526, 155] on button "Continue to Sign Up" at bounding box center [514, 157] width 193 height 42
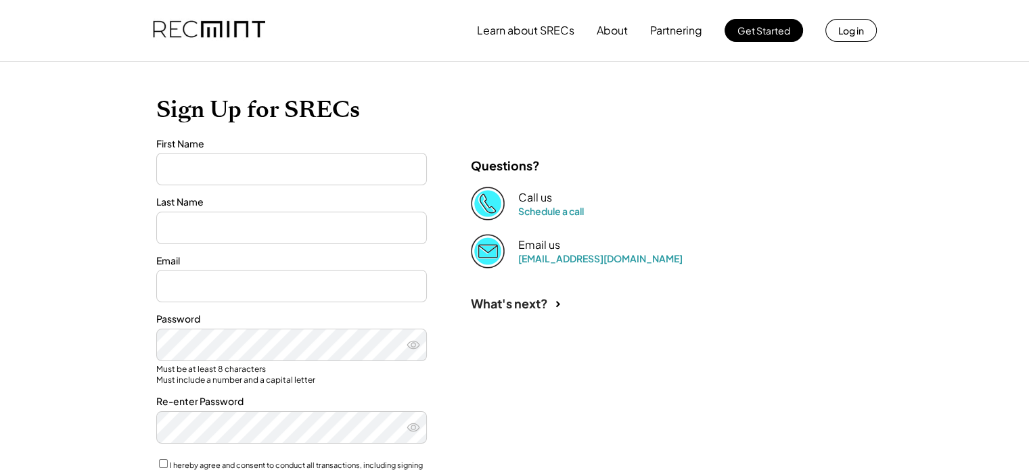
type input "**********"
type input "*********"
type input "**********"
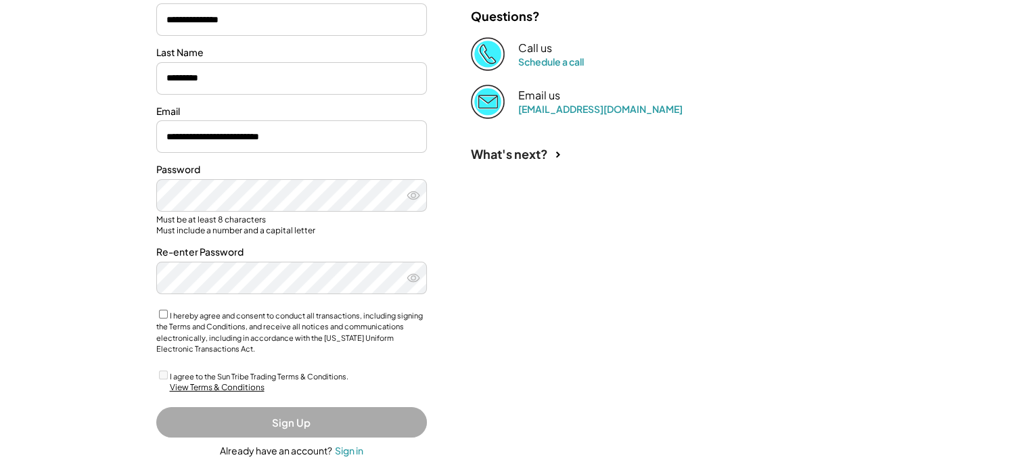
scroll to position [202, 0]
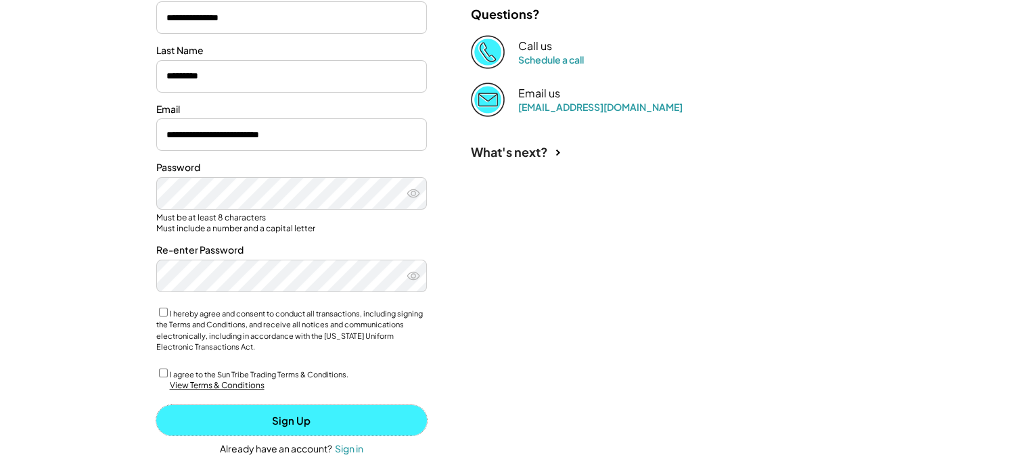
click at [304, 423] on button "Sign Up" at bounding box center [291, 420] width 270 height 30
